Goal: Task Accomplishment & Management: Complete application form

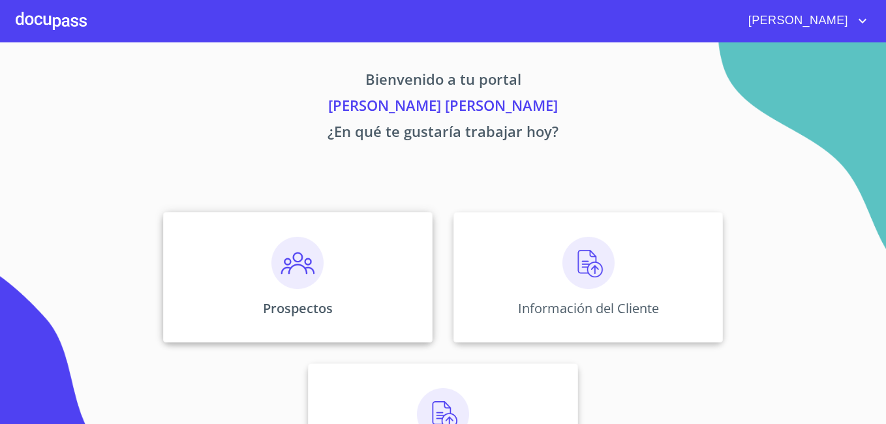
click at [333, 273] on div "Prospectos" at bounding box center [297, 277] width 269 height 130
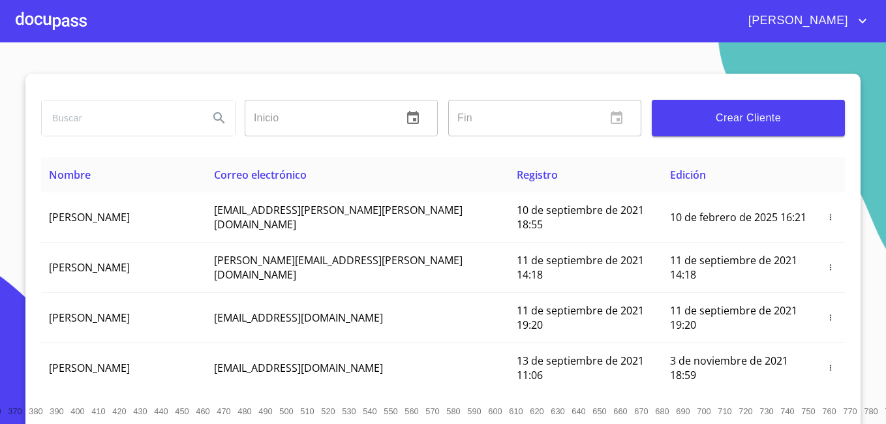
click at [724, 114] on span "Crear Cliente" at bounding box center [748, 118] width 172 height 18
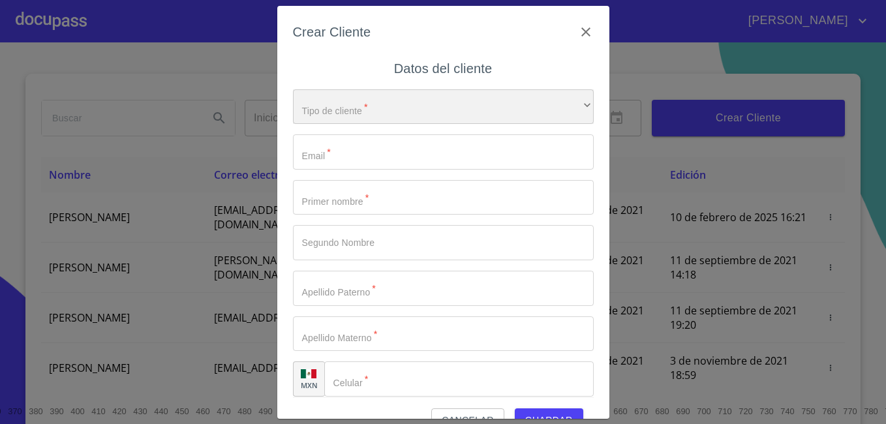
click at [356, 113] on div "​" at bounding box center [443, 106] width 301 height 35
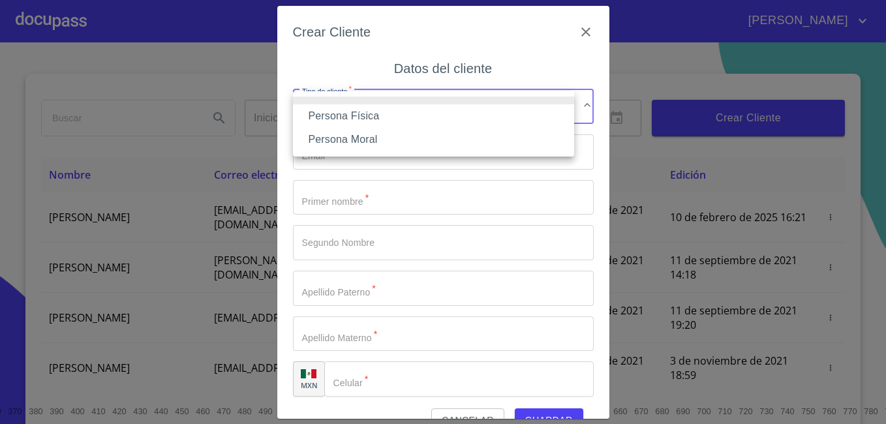
click at [356, 113] on li "Persona Física" at bounding box center [433, 115] width 281 height 23
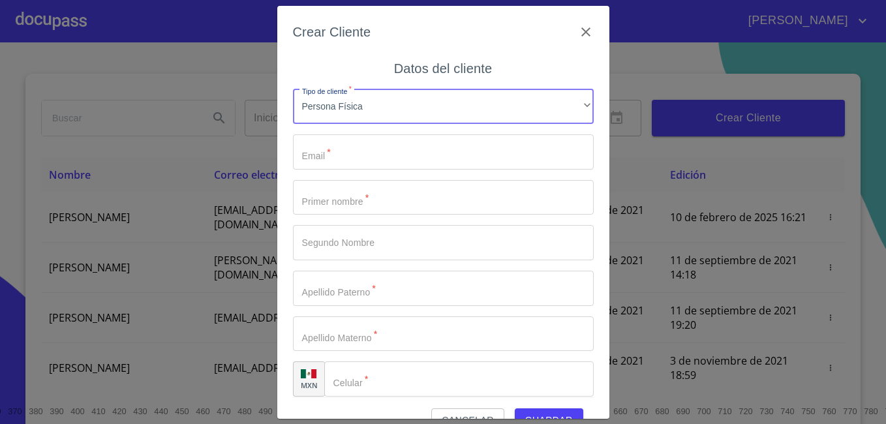
click at [333, 157] on input "Tipo de cliente   *" at bounding box center [443, 151] width 301 height 35
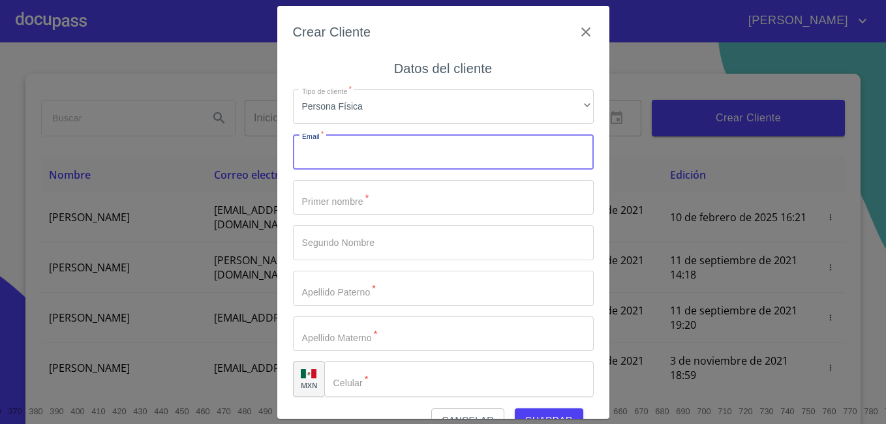
click at [328, 200] on input "Tipo de cliente   *" at bounding box center [443, 197] width 301 height 35
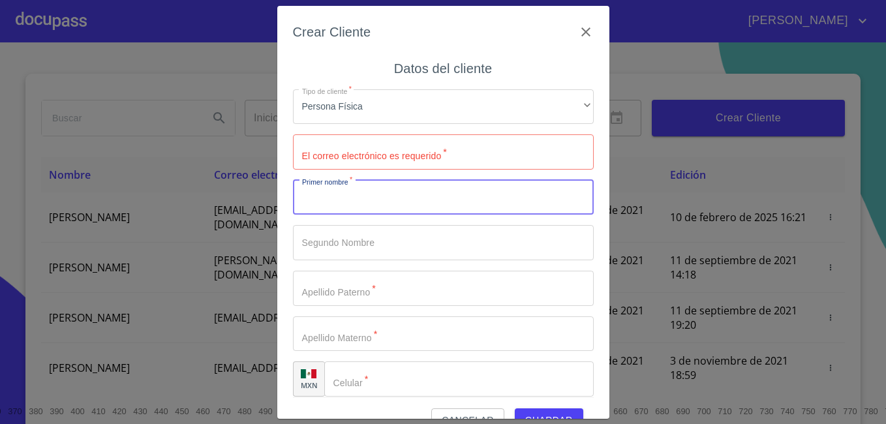
click at [346, 161] on input "Tipo de cliente   *" at bounding box center [443, 151] width 301 height 35
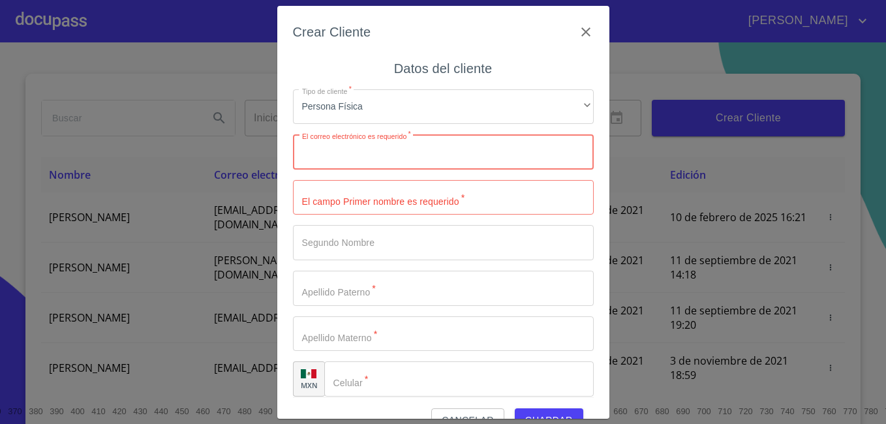
click at [346, 161] on input "Tipo de cliente   *" at bounding box center [443, 151] width 301 height 35
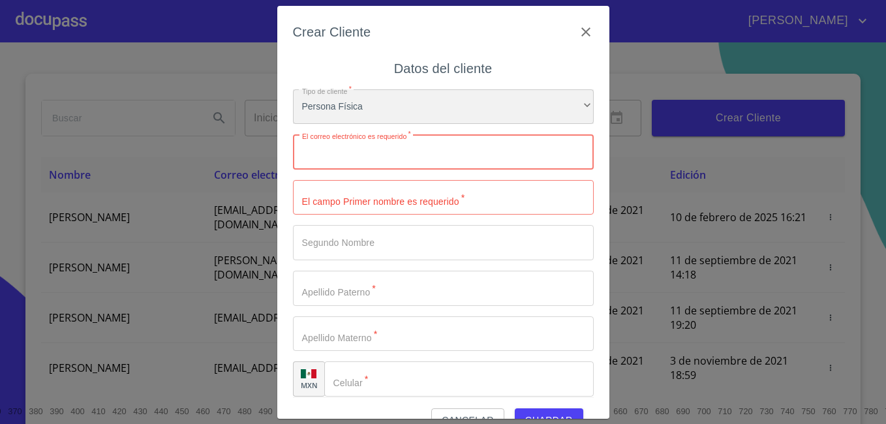
click at [384, 108] on div "Persona Física" at bounding box center [443, 106] width 301 height 35
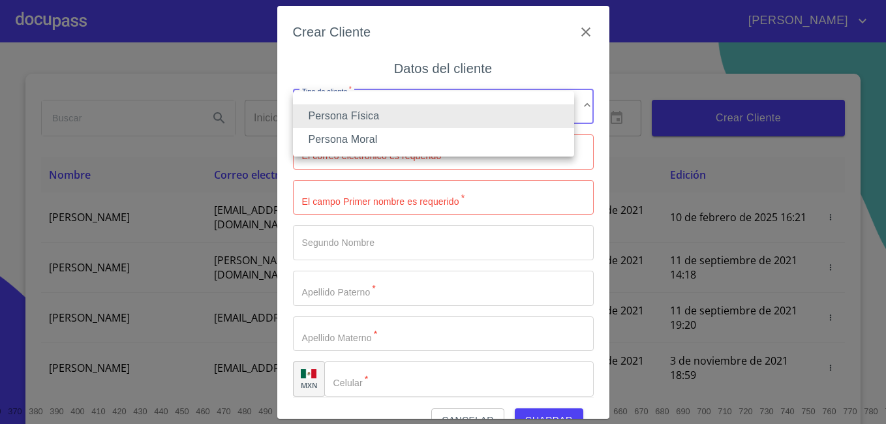
click at [375, 114] on li "Persona Física" at bounding box center [433, 115] width 281 height 23
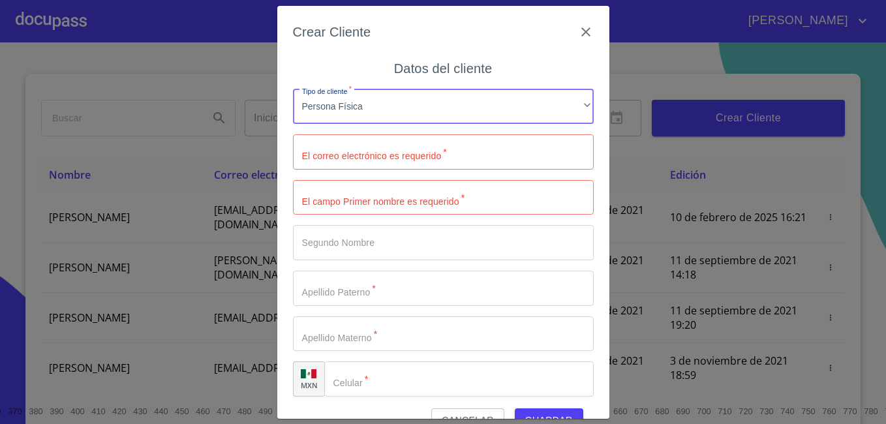
click at [353, 156] on input "Tipo de cliente   *" at bounding box center [443, 151] width 301 height 35
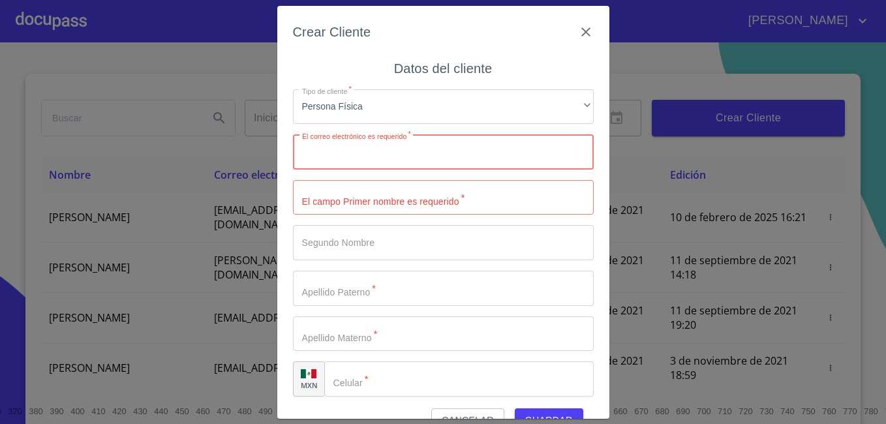
click at [335, 160] on input "Tipo de cliente   *" at bounding box center [443, 151] width 301 height 35
click at [581, 29] on icon "button" at bounding box center [585, 31] width 9 height 9
